Goal: Check status

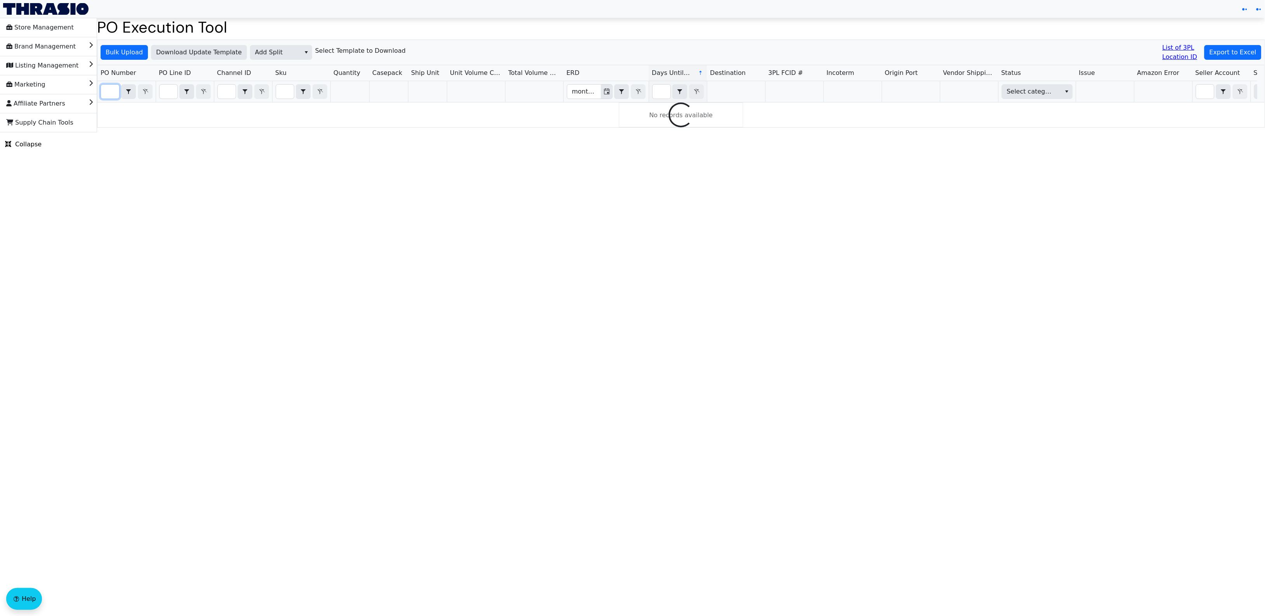
click at [113, 90] on input "Filter" at bounding box center [110, 92] width 18 height 14
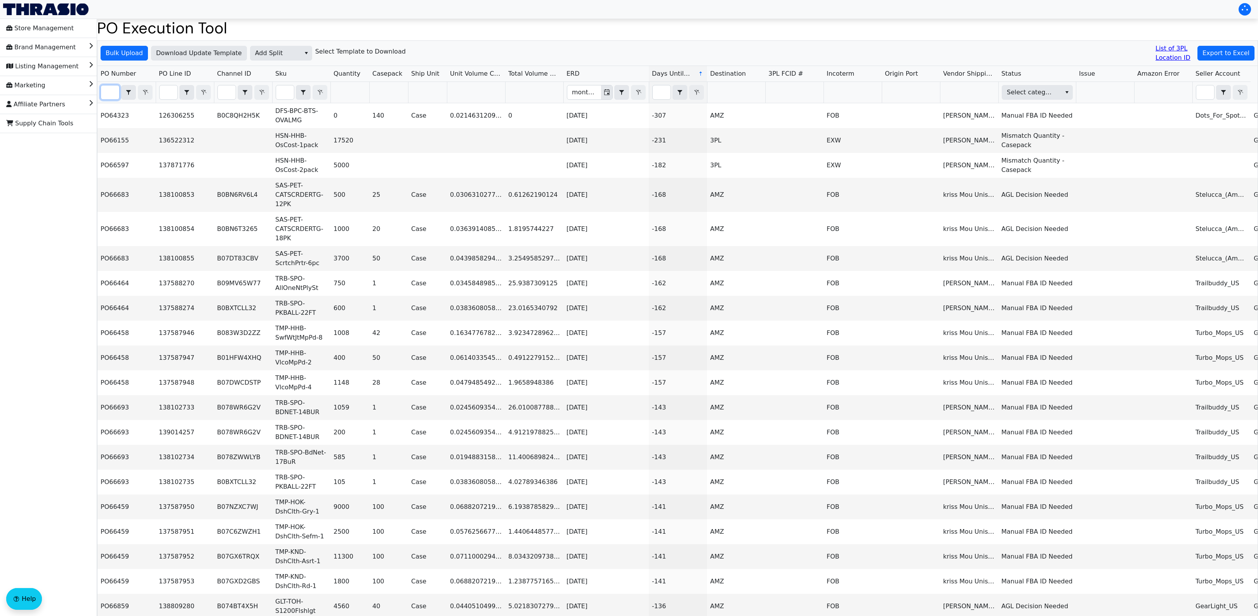
paste input "PO67063"
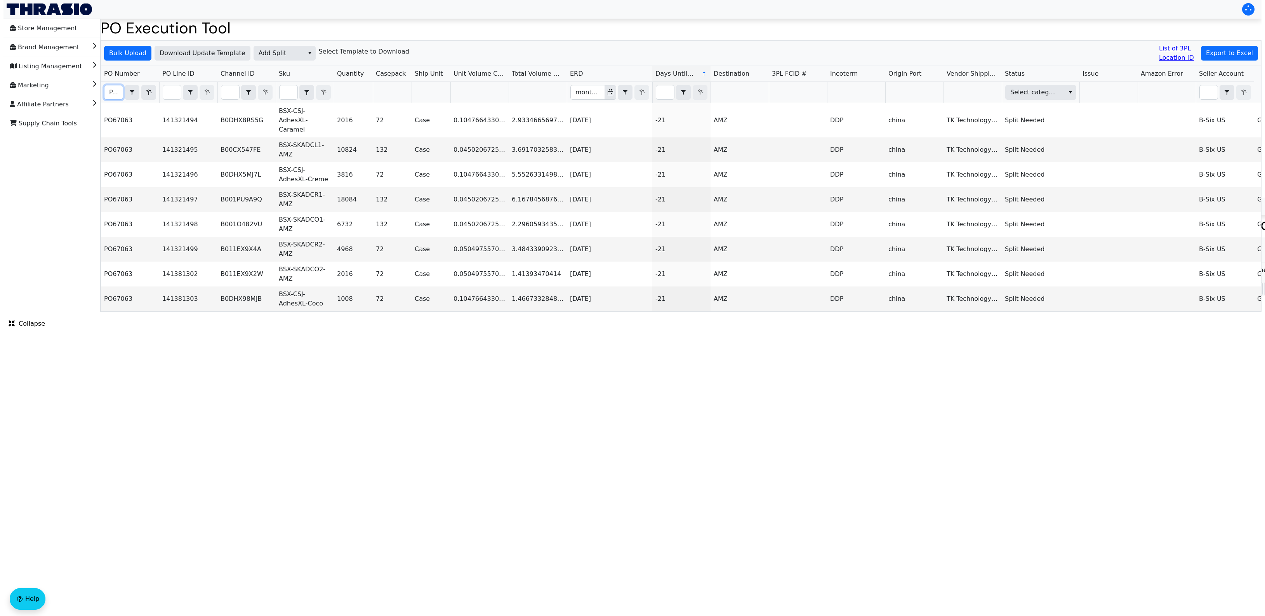
scroll to position [0, 18]
type input "PO67063"
drag, startPoint x: 522, startPoint y: 371, endPoint x: 527, endPoint y: 350, distance: 22.1
click at [522, 312] on html "Store Management Brand Management Listing Management Marketing Affiliate Partne…" at bounding box center [632, 156] width 1265 height 312
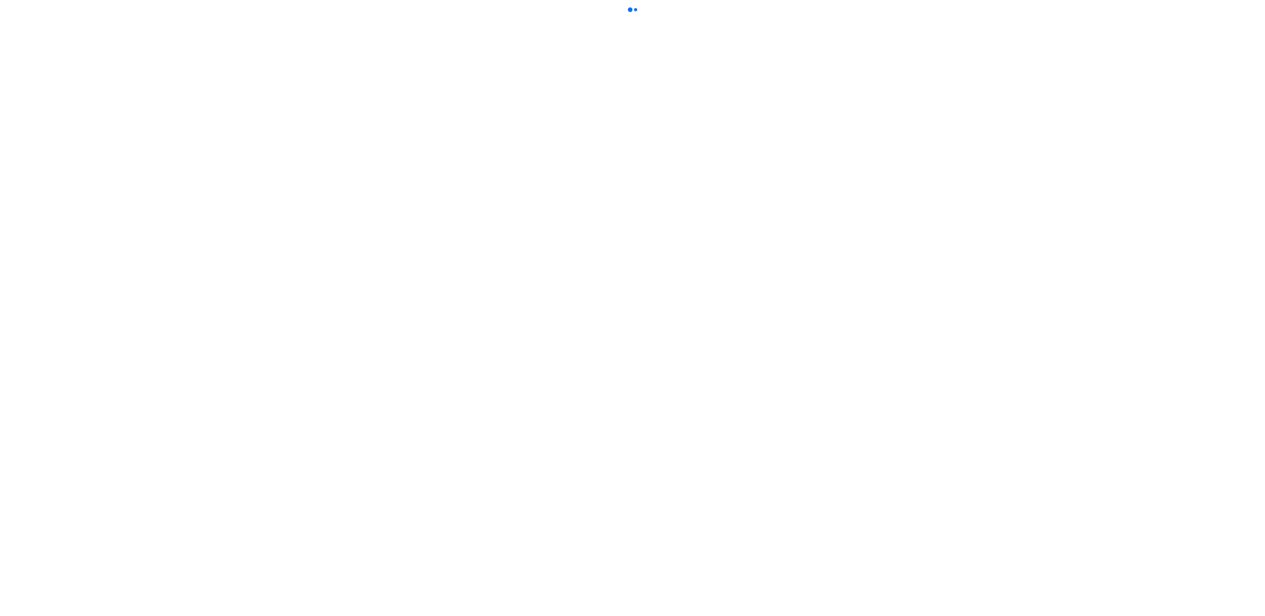
click at [359, 15] on html at bounding box center [632, 7] width 1265 height 15
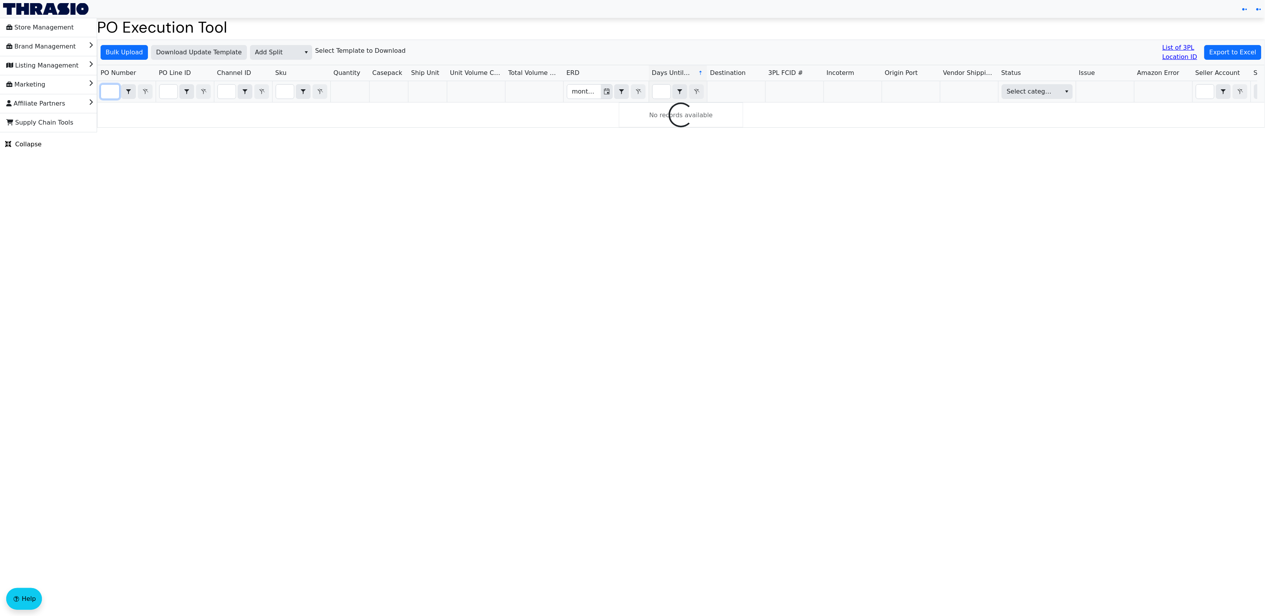
click at [106, 92] on input "Filter" at bounding box center [110, 92] width 18 height 14
paste input "PO67105"
click at [603, 133] on html "Store Management Brand Management Listing Management Marketing Affiliate Partne…" at bounding box center [632, 66] width 1265 height 133
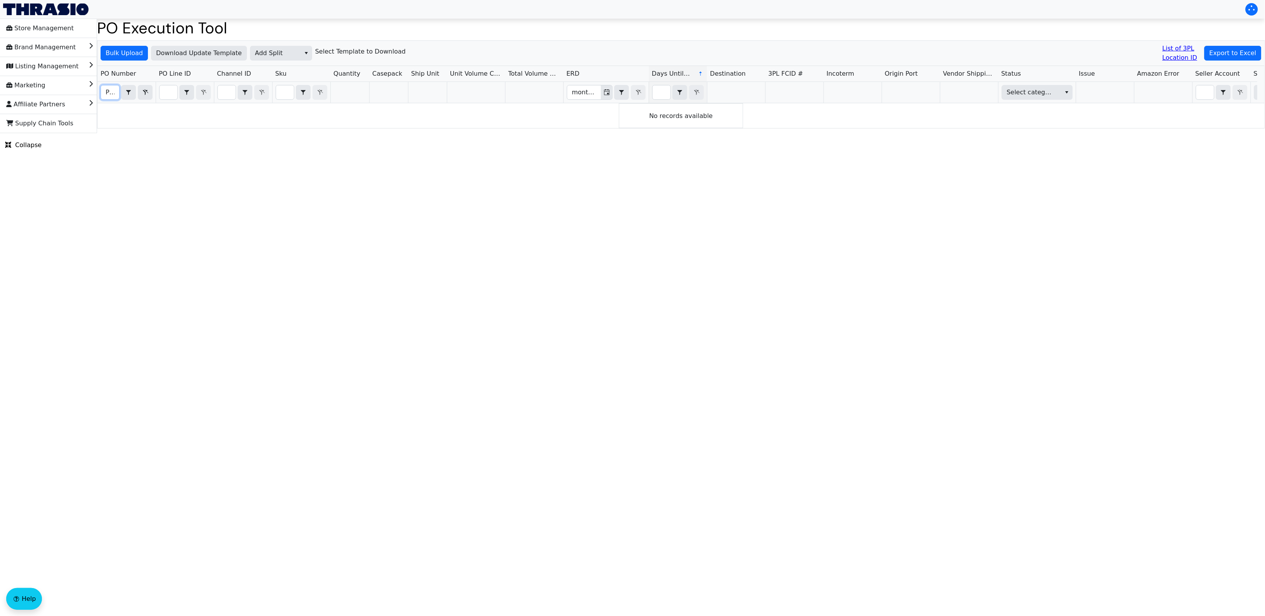
click at [104, 91] on input "PO67105" at bounding box center [110, 92] width 18 height 14
click at [108, 85] on input "PO67105" at bounding box center [110, 92] width 18 height 14
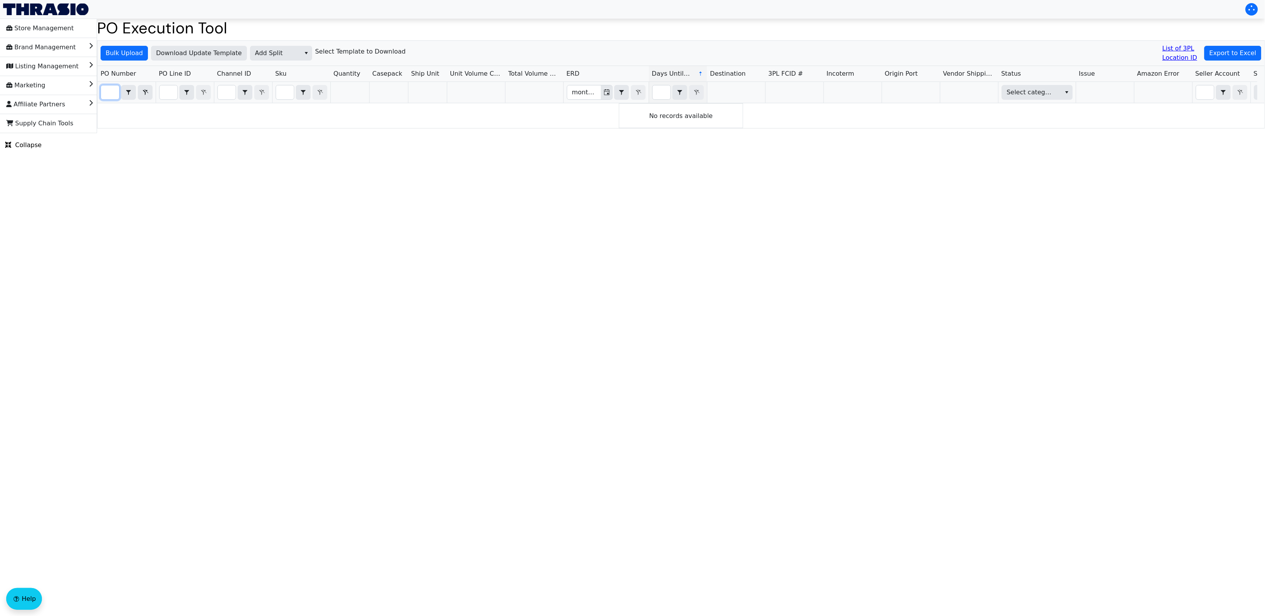
click at [308, 133] on html "Store Management Brand Management Listing Management Marketing Affiliate Partne…" at bounding box center [632, 66] width 1265 height 133
click at [106, 92] on input "PO67105" at bounding box center [110, 92] width 18 height 14
paste input "57"
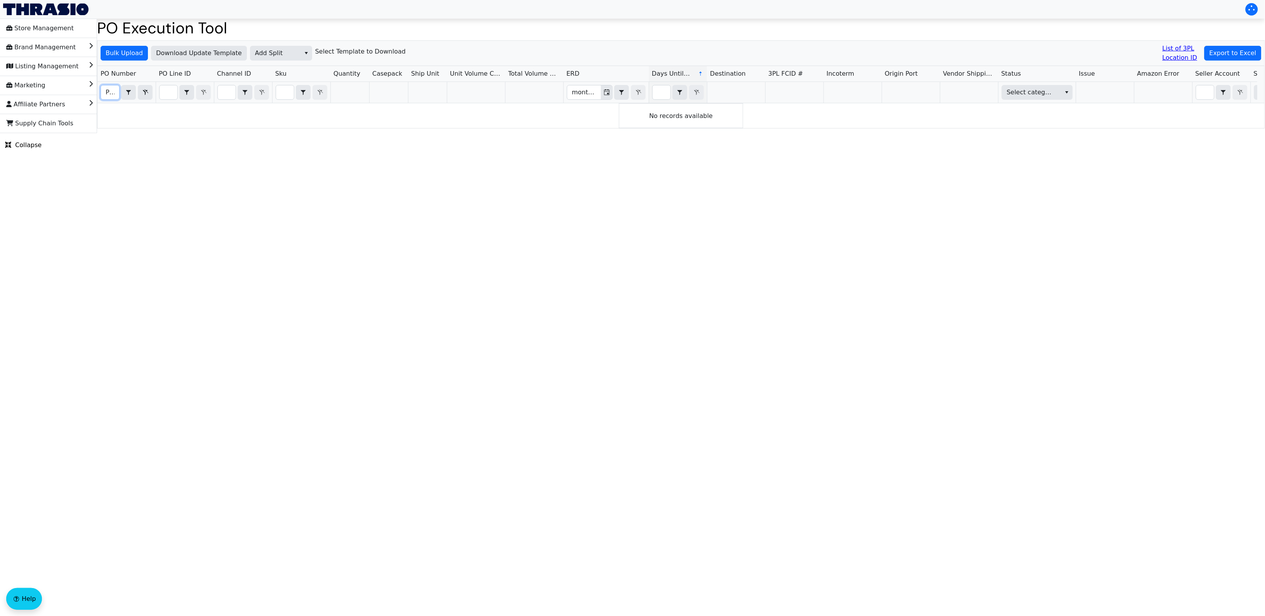
scroll to position [0, 18]
type input "PO67157"
click at [264, 133] on html "Store Management Brand Management Listing Management Marketing Affiliate Partne…" at bounding box center [632, 66] width 1265 height 133
click at [111, 94] on input "Filter" at bounding box center [110, 92] width 18 height 14
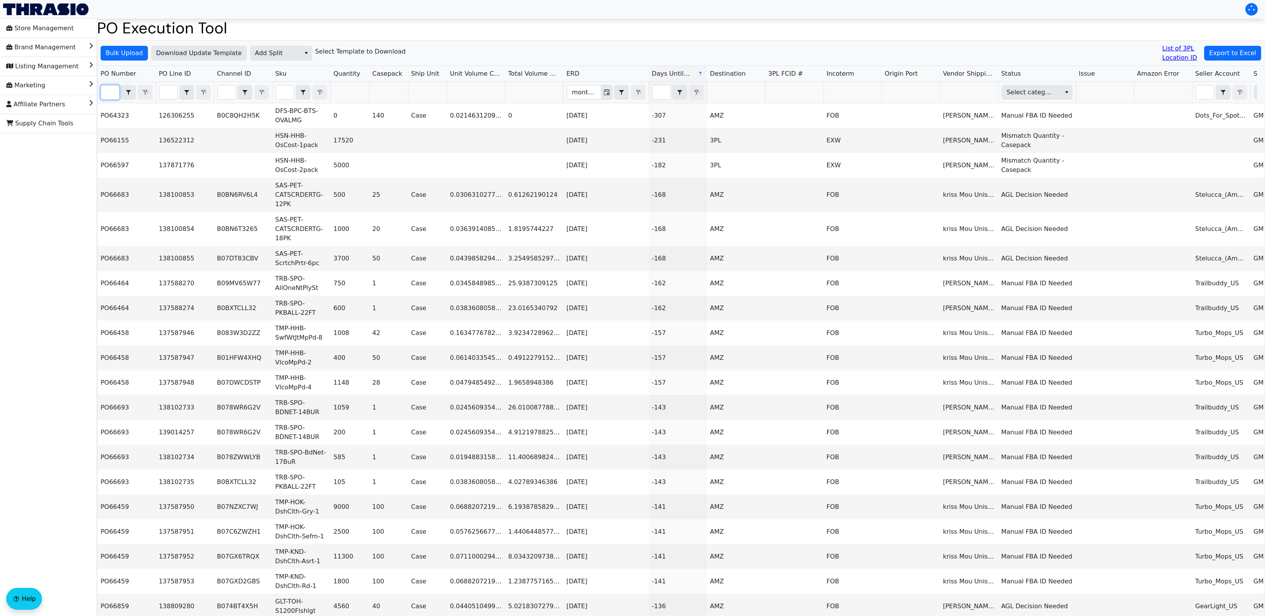
click at [111, 94] on input "Filter" at bounding box center [110, 92] width 18 height 14
paste input "PO67157"
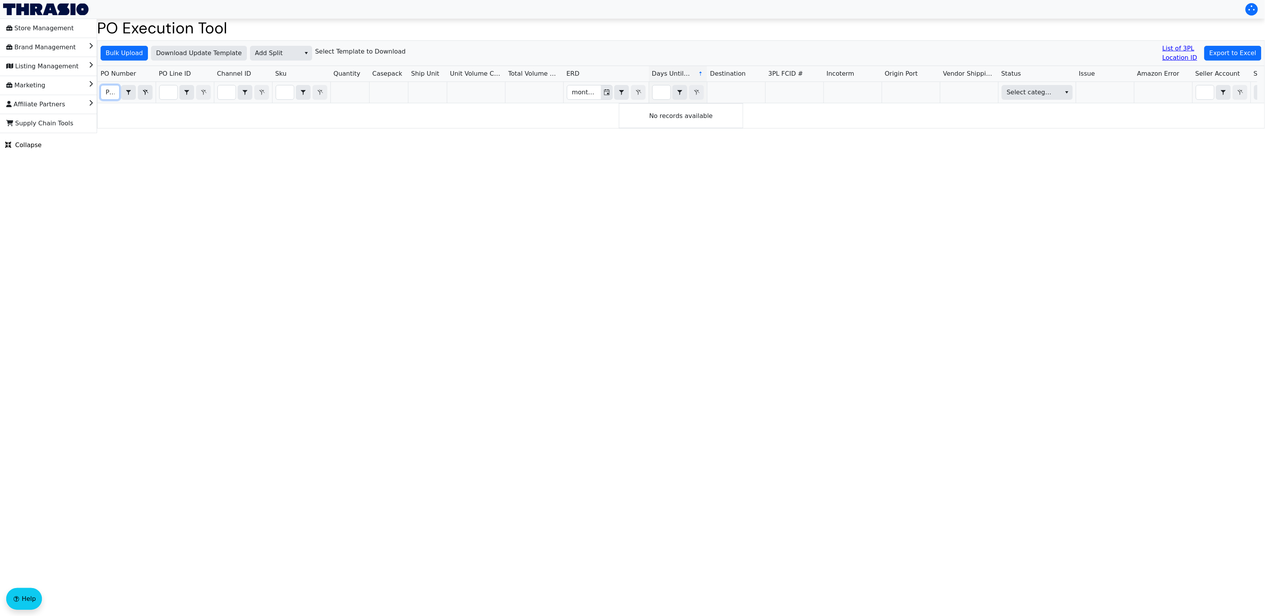
scroll to position [0, 18]
type input "PO67157"
click at [580, 133] on html "Store Management Brand Management Listing Management Marketing Affiliate Partne…" at bounding box center [632, 66] width 1265 height 133
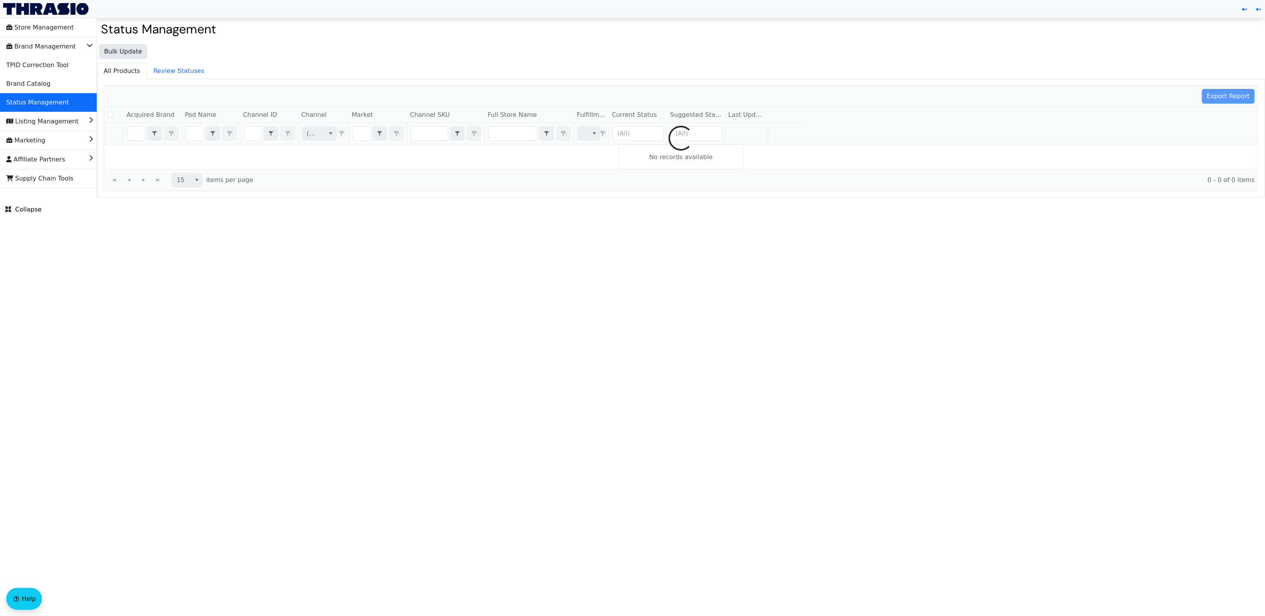
checkbox input "false"
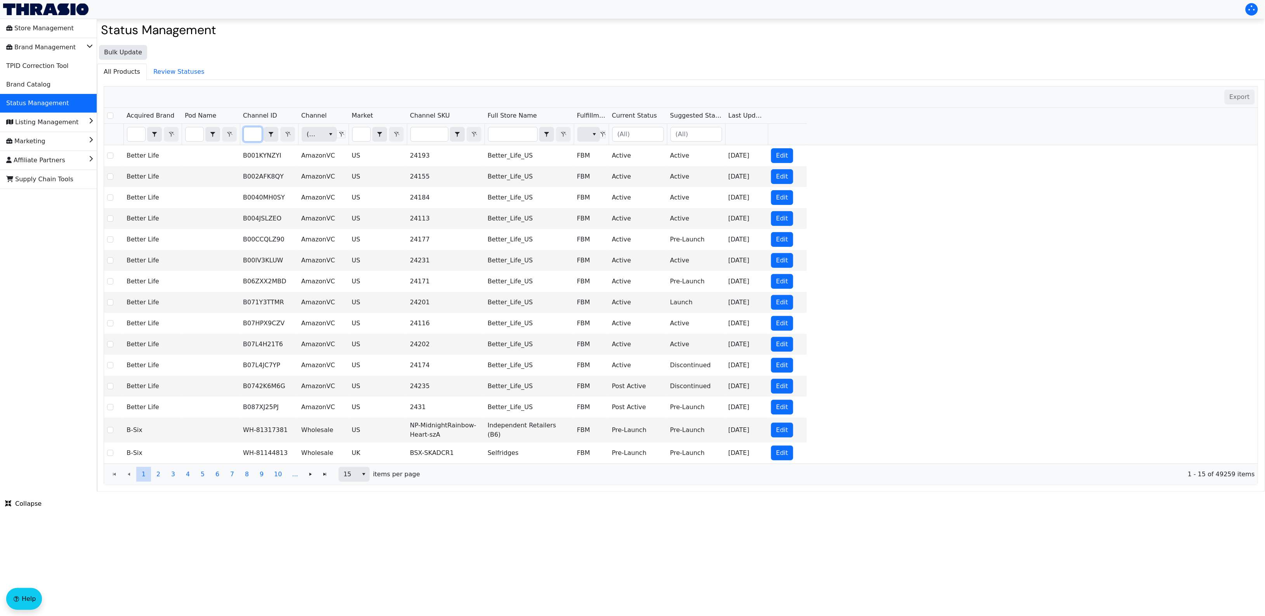
click at [259, 134] on input "Filter" at bounding box center [253, 134] width 18 height 14
type input "B000RQ2AAU"
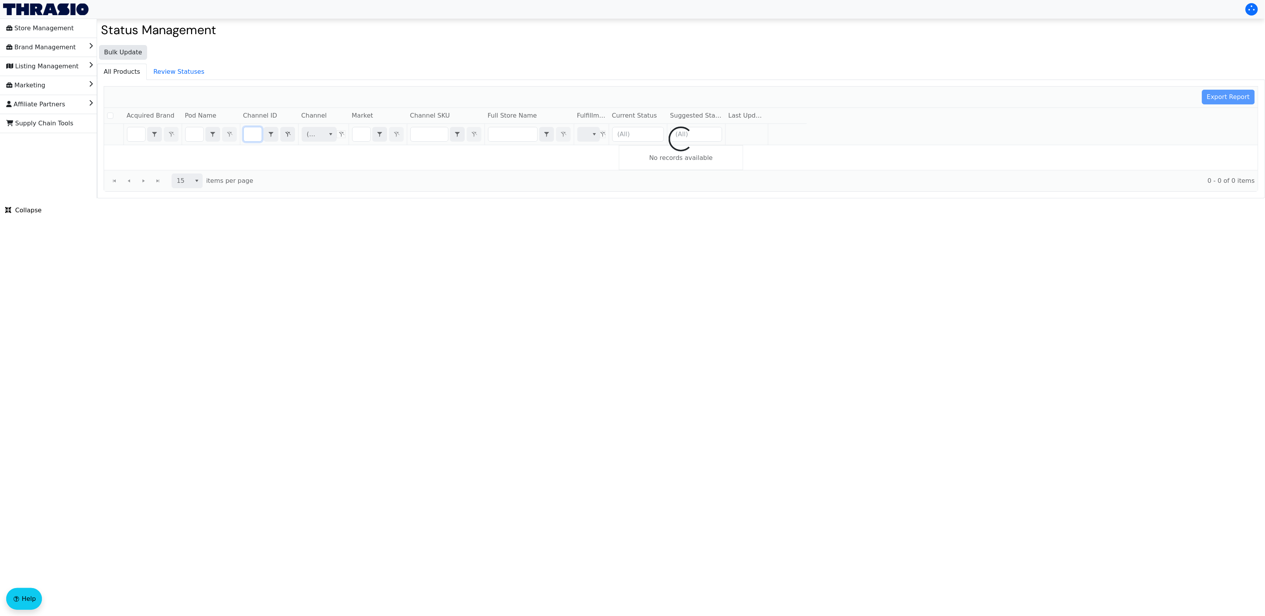
checkbox input "false"
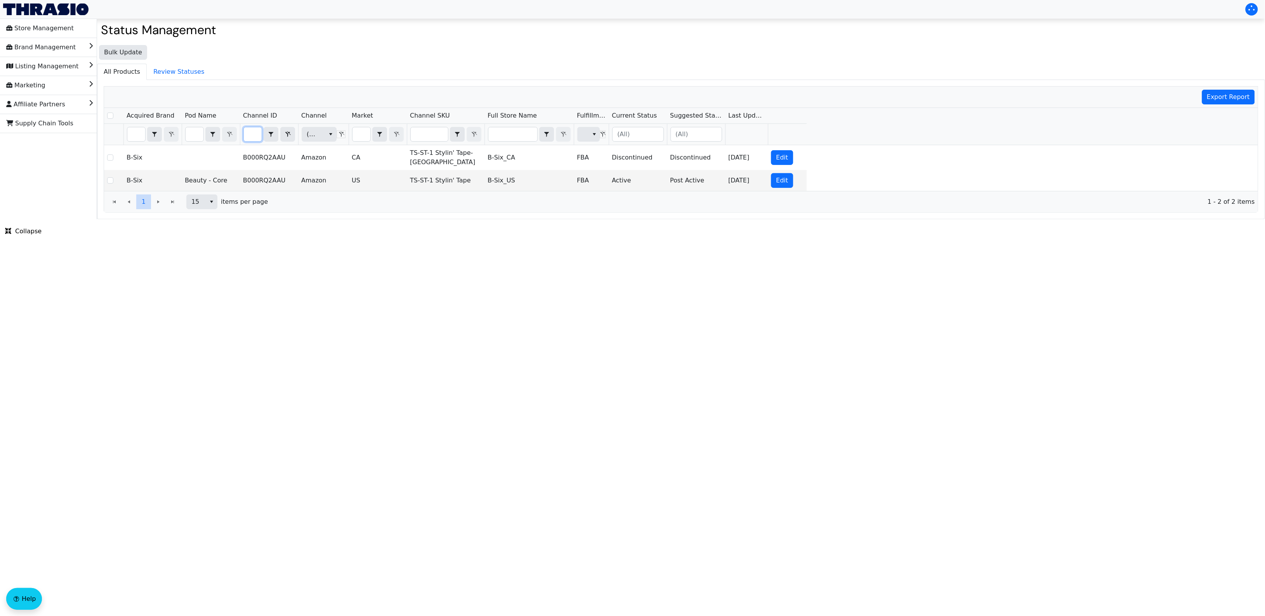
type input "B000RQ2AAU"
click at [440, 219] on html "Store Management Brand Management Listing Management Marketing Affiliate Partne…" at bounding box center [632, 109] width 1265 height 219
click at [272, 176] on td "B000RQ2AAU" at bounding box center [269, 180] width 58 height 21
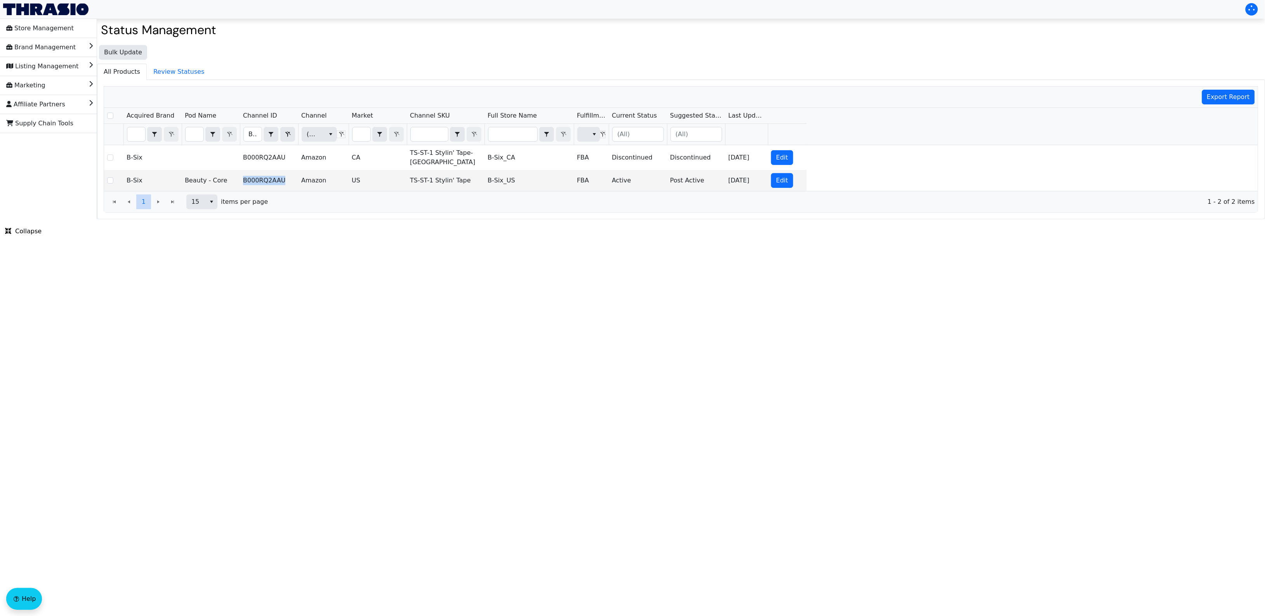
copy td "B000RQ2AAU"
